Goal: Transaction & Acquisition: Purchase product/service

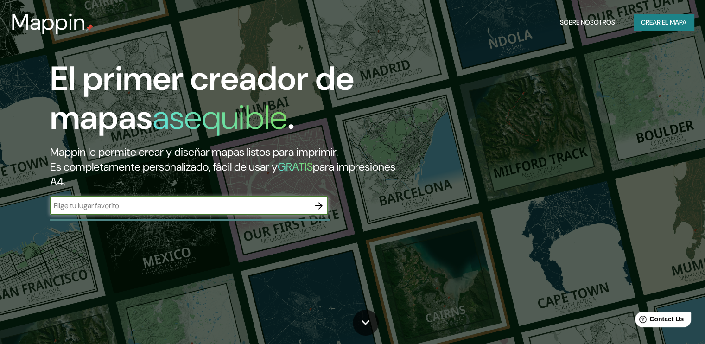
click at [188, 208] on input "text" at bounding box center [180, 205] width 260 height 11
type input "QUERETARO MEXICO EL MARQUEZ"
click at [320, 205] on icon "button" at bounding box center [319, 205] width 11 height 11
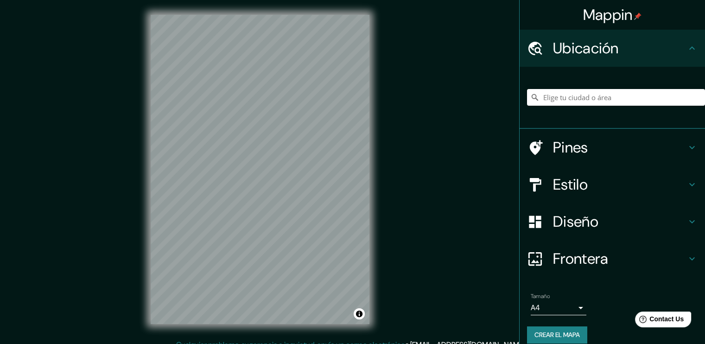
click at [584, 180] on h4 "Estilo" at bounding box center [620, 184] width 134 height 19
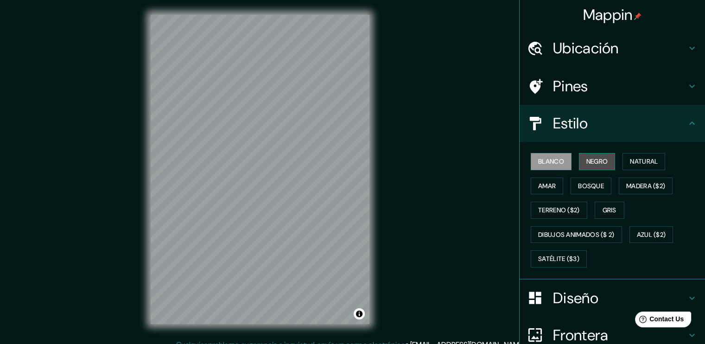
click at [594, 160] on font "Negro" at bounding box center [598, 162] width 22 height 12
click at [557, 159] on font "Blanco" at bounding box center [552, 162] width 26 height 12
click at [600, 158] on font "Negro" at bounding box center [598, 162] width 22 height 12
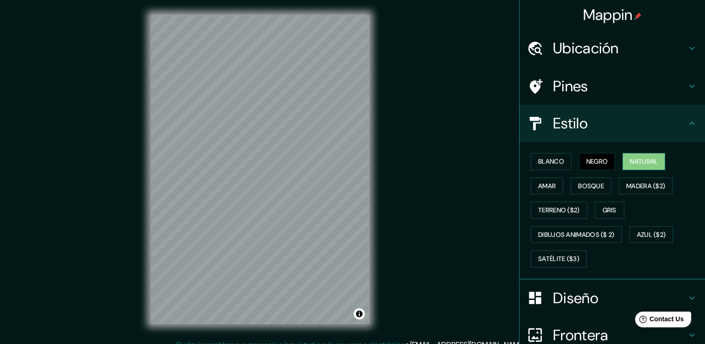
click at [638, 162] on font "Natural" at bounding box center [644, 162] width 28 height 12
click at [548, 186] on font "Amar" at bounding box center [548, 186] width 18 height 12
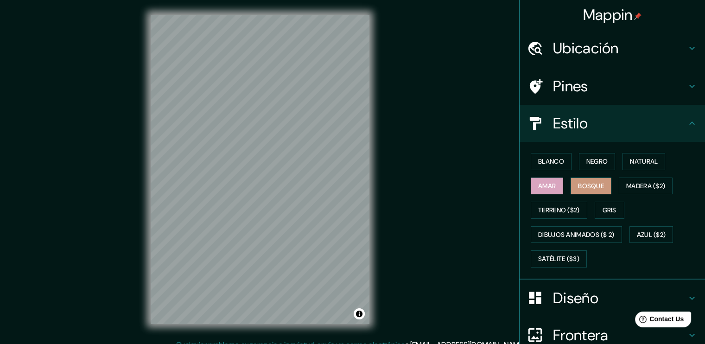
click at [578, 188] on font "Bosque" at bounding box center [591, 186] width 26 height 12
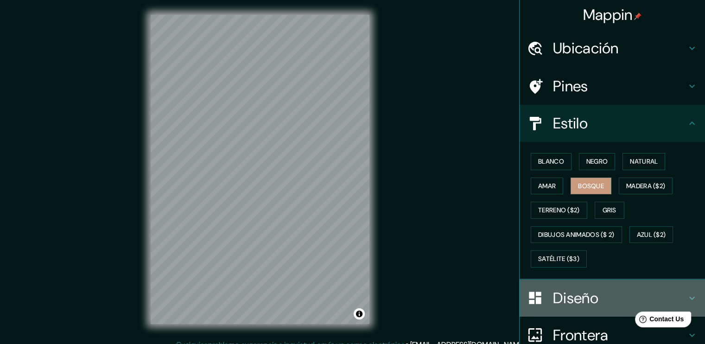
click at [607, 300] on h4 "Diseño" at bounding box center [620, 298] width 134 height 19
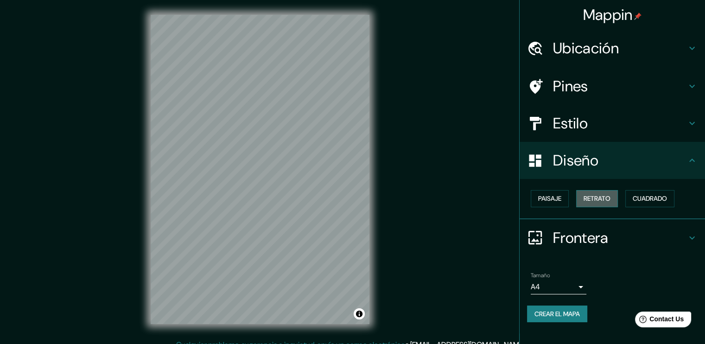
click at [599, 200] on font "Retrato" at bounding box center [597, 199] width 27 height 12
click at [561, 198] on font "Paisaje" at bounding box center [550, 199] width 23 height 12
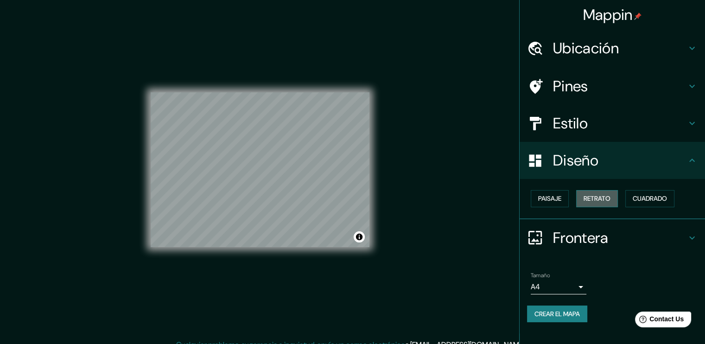
click at [590, 200] on font "Retrato" at bounding box center [597, 199] width 27 height 12
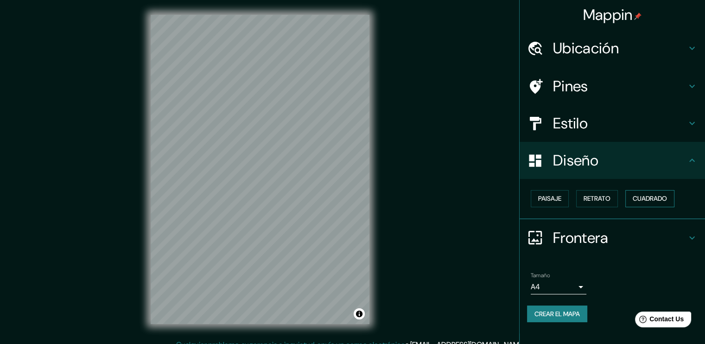
click at [652, 197] on font "Cuadrado" at bounding box center [650, 199] width 34 height 12
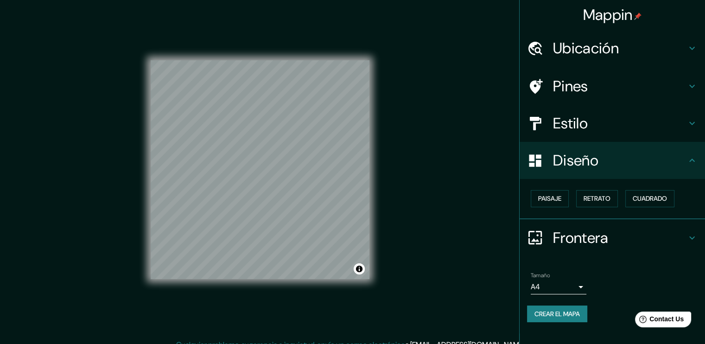
click at [607, 115] on h4 "Estilo" at bounding box center [620, 123] width 134 height 19
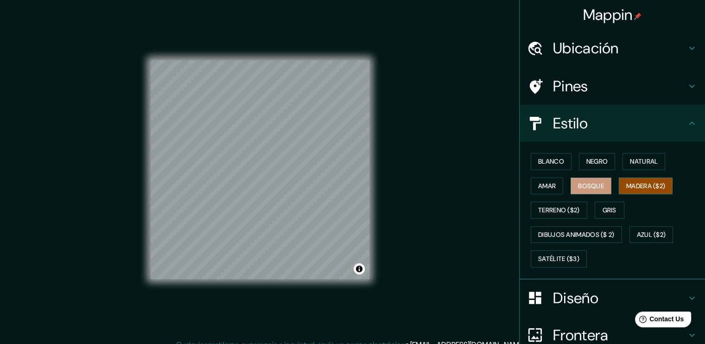
click at [619, 186] on button "Madera ($2)" at bounding box center [646, 186] width 54 height 17
click at [562, 211] on font "Terreno ($2)" at bounding box center [560, 211] width 42 height 12
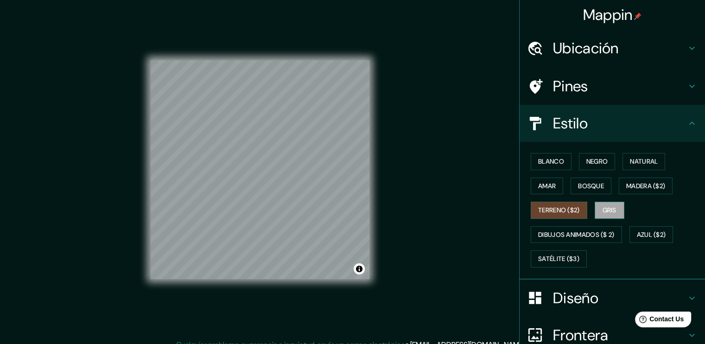
click at [609, 208] on font "Gris" at bounding box center [610, 211] width 14 height 12
click at [571, 211] on font "Terreno ($2)" at bounding box center [560, 211] width 42 height 12
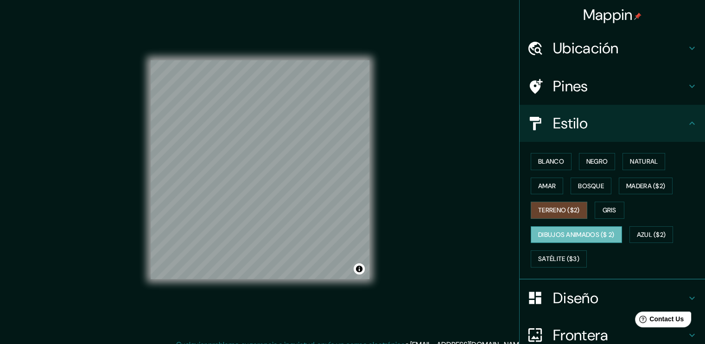
click at [579, 229] on font "Dibujos animados ($ 2)" at bounding box center [577, 235] width 77 height 12
click at [635, 226] on button "Azul ($2)" at bounding box center [652, 234] width 44 height 17
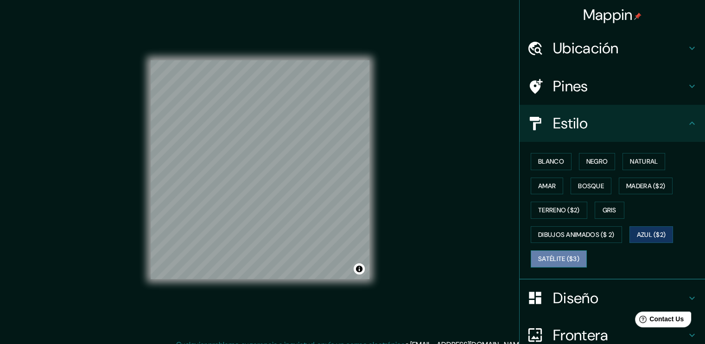
click at [561, 253] on font "Satélite ($3)" at bounding box center [559, 259] width 41 height 12
click at [599, 50] on h4 "Ubicación" at bounding box center [620, 48] width 134 height 19
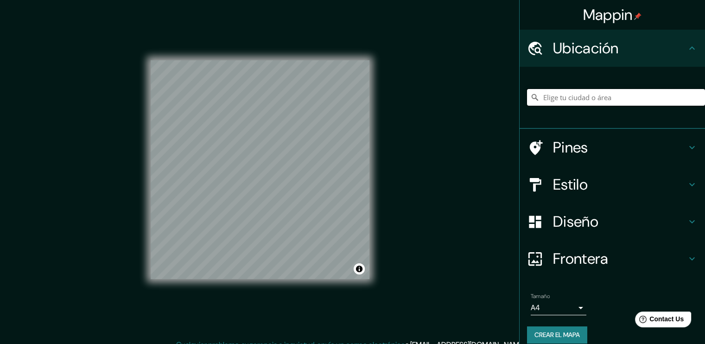
click at [540, 96] on input "Elige tu ciudad o área" at bounding box center [616, 97] width 178 height 17
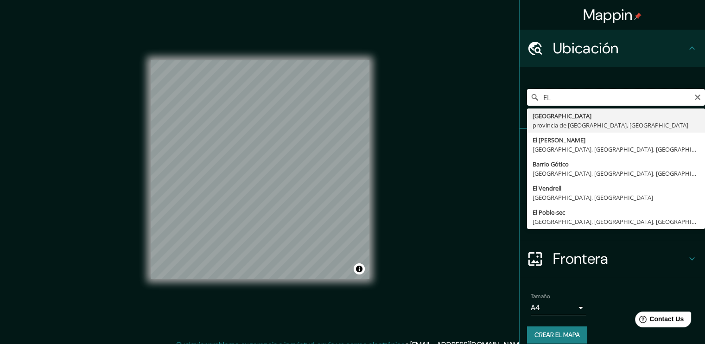
type input "E"
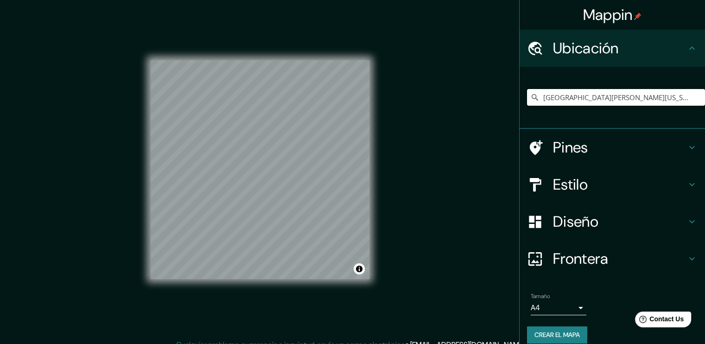
click at [657, 98] on input "El Marqués, La Florida, Región Metropolitana de Santiago 8240000, Chile" at bounding box center [616, 97] width 178 height 17
click at [629, 181] on h4 "Estilo" at bounding box center [620, 184] width 134 height 19
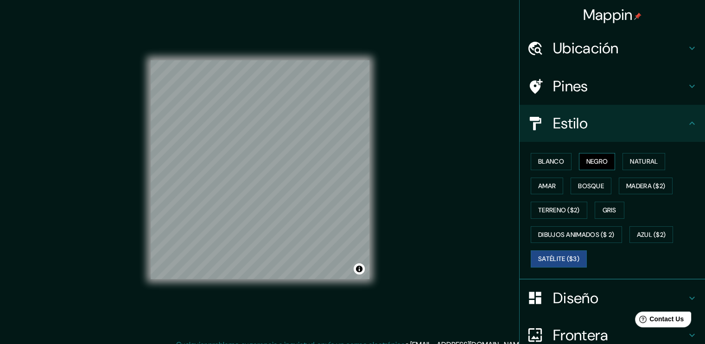
click at [596, 160] on font "Negro" at bounding box center [598, 162] width 22 height 12
click at [551, 161] on font "Blanco" at bounding box center [552, 162] width 26 height 12
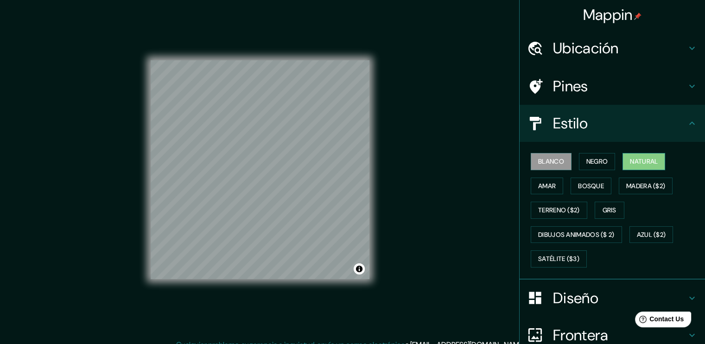
click at [643, 162] on font "Natural" at bounding box center [644, 162] width 28 height 12
click at [594, 186] on font "Bosque" at bounding box center [591, 186] width 26 height 12
click at [632, 165] on font "Natural" at bounding box center [644, 162] width 28 height 12
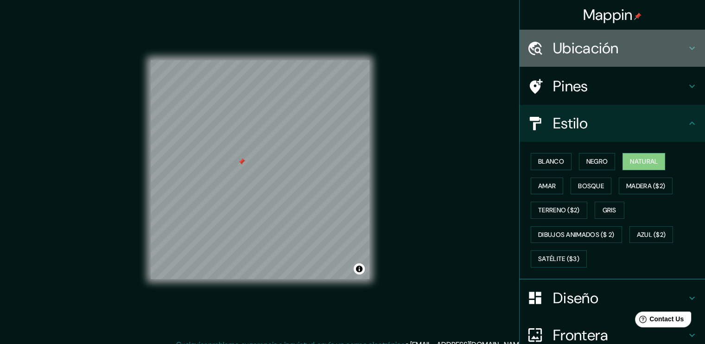
click at [586, 44] on h4 "Ubicación" at bounding box center [620, 48] width 134 height 19
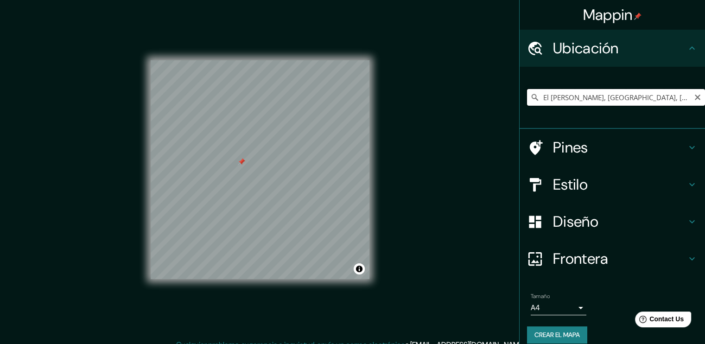
click at [647, 95] on input "El Marqués, Querétaro, México" at bounding box center [616, 97] width 178 height 17
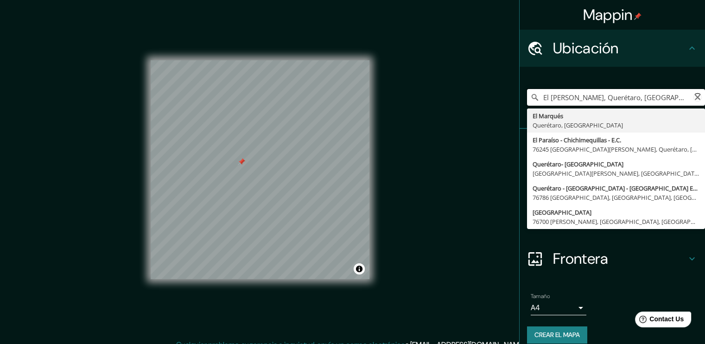
paste input "20°39'25"N 100°15'43"W"
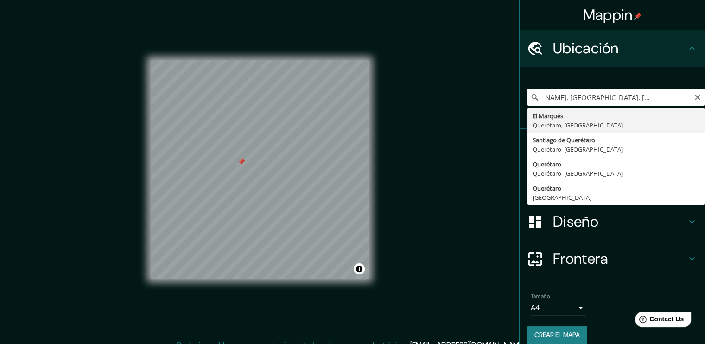
type input "El Marqués, Querétaro, México"
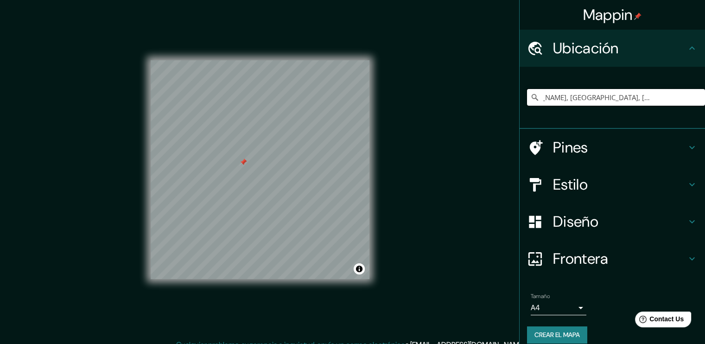
scroll to position [0, 0]
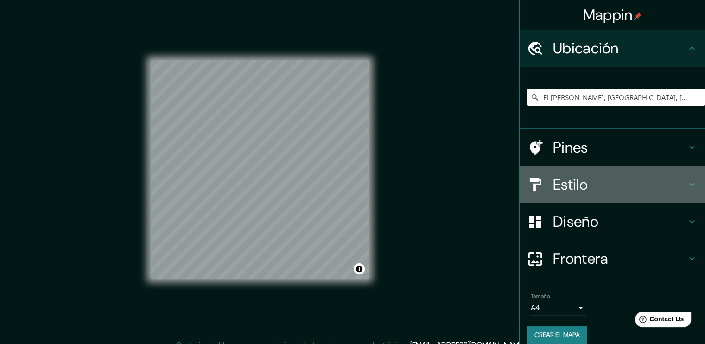
click at [576, 195] on div "Estilo" at bounding box center [613, 184] width 186 height 37
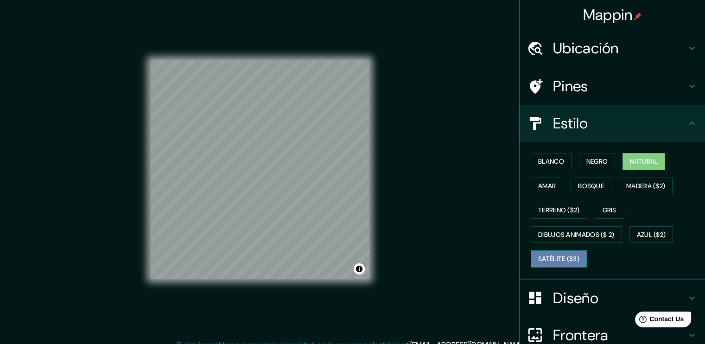
click at [562, 257] on font "Satélite ($3)" at bounding box center [559, 259] width 41 height 12
